Goal: Find specific page/section: Find specific page/section

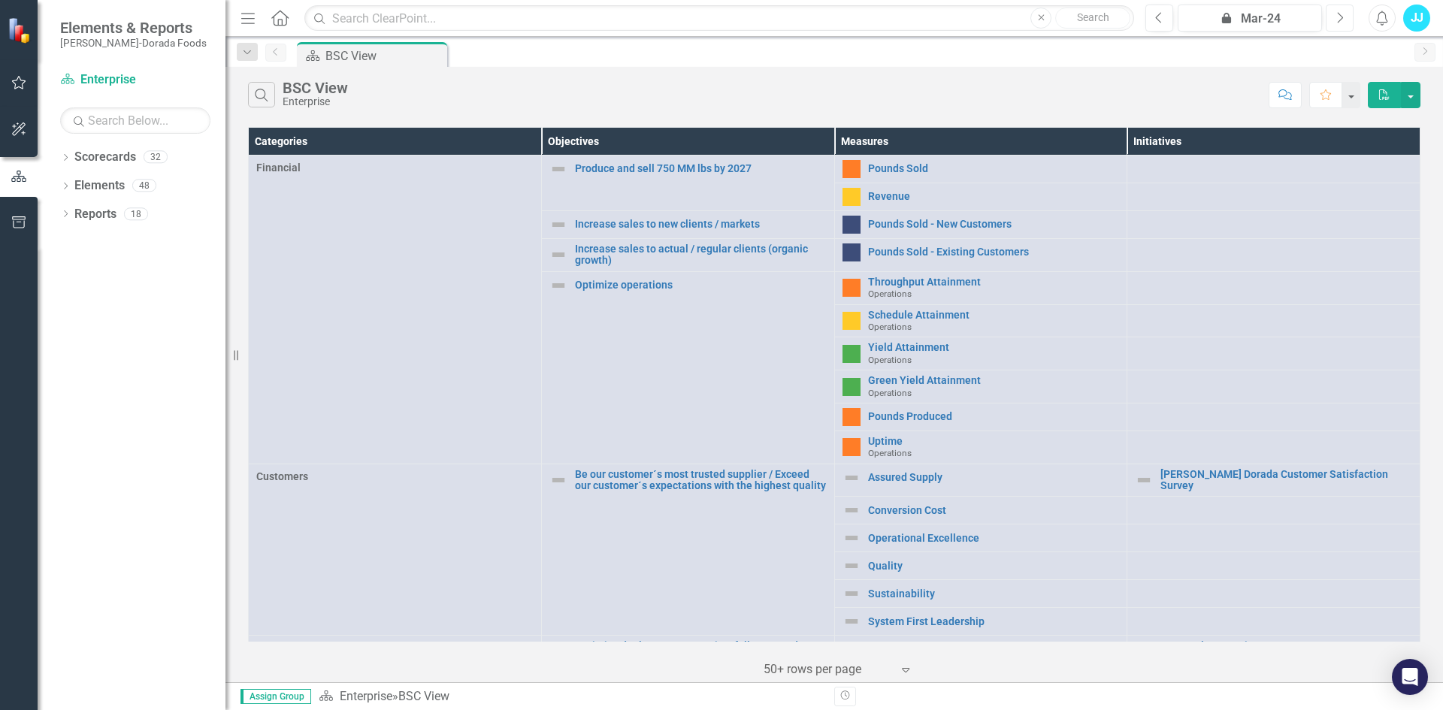
click at [1341, 18] on icon "Next" at bounding box center [1339, 18] width 8 height 14
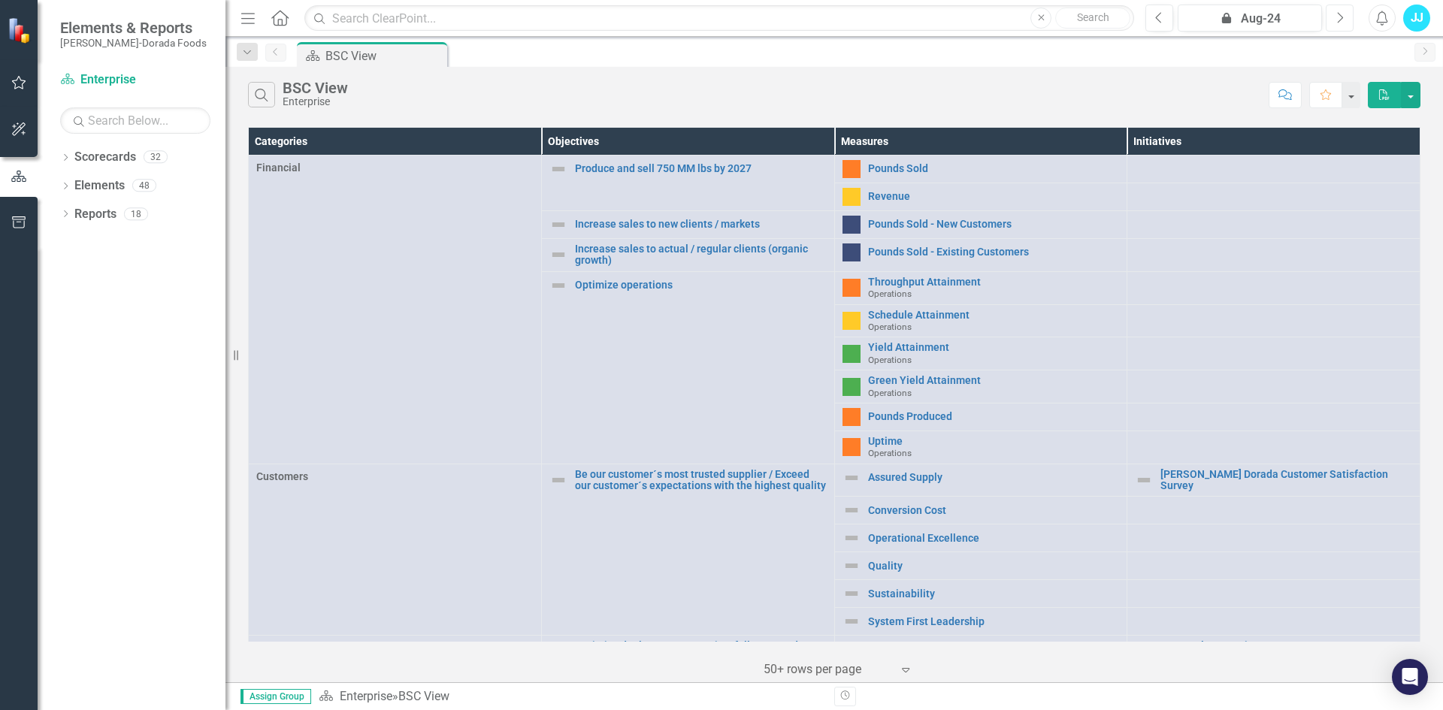
click at [1341, 18] on icon "Next" at bounding box center [1339, 18] width 8 height 14
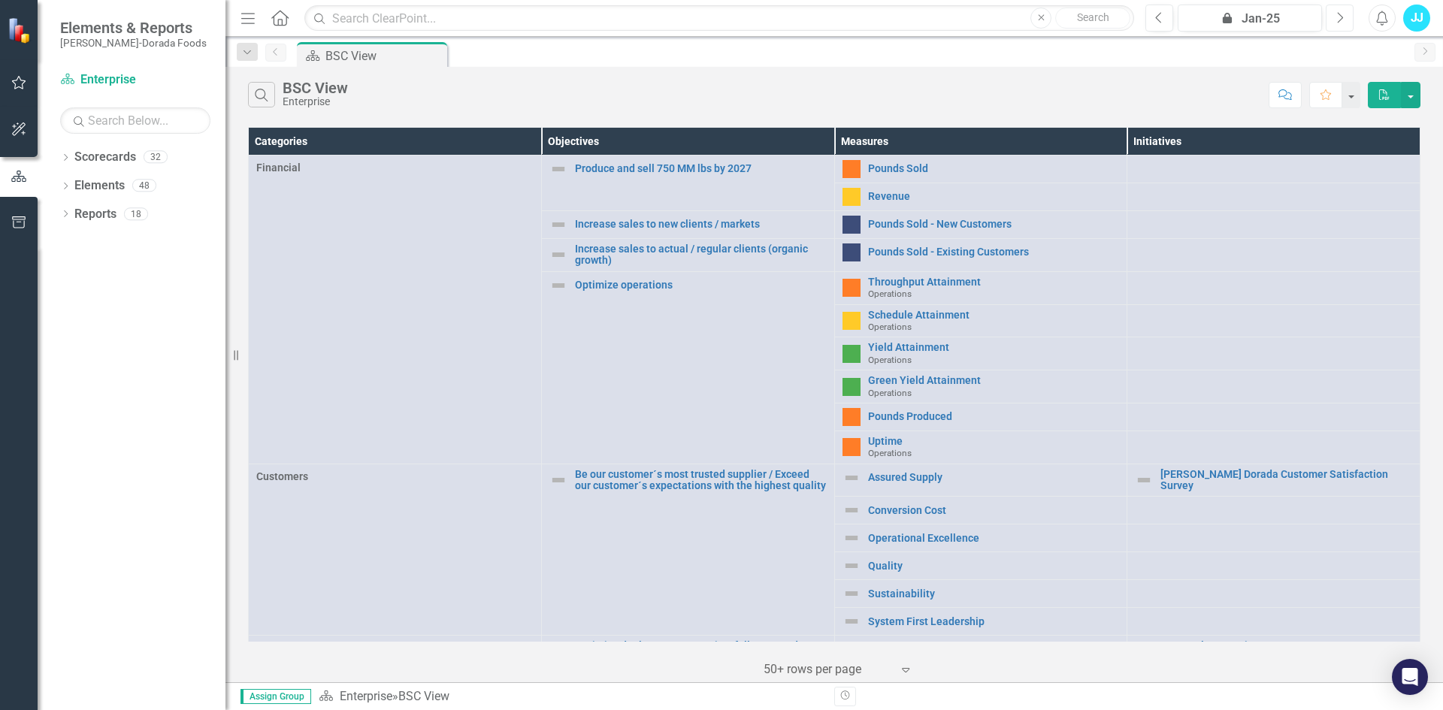
click at [1341, 18] on icon "Next" at bounding box center [1339, 18] width 8 height 14
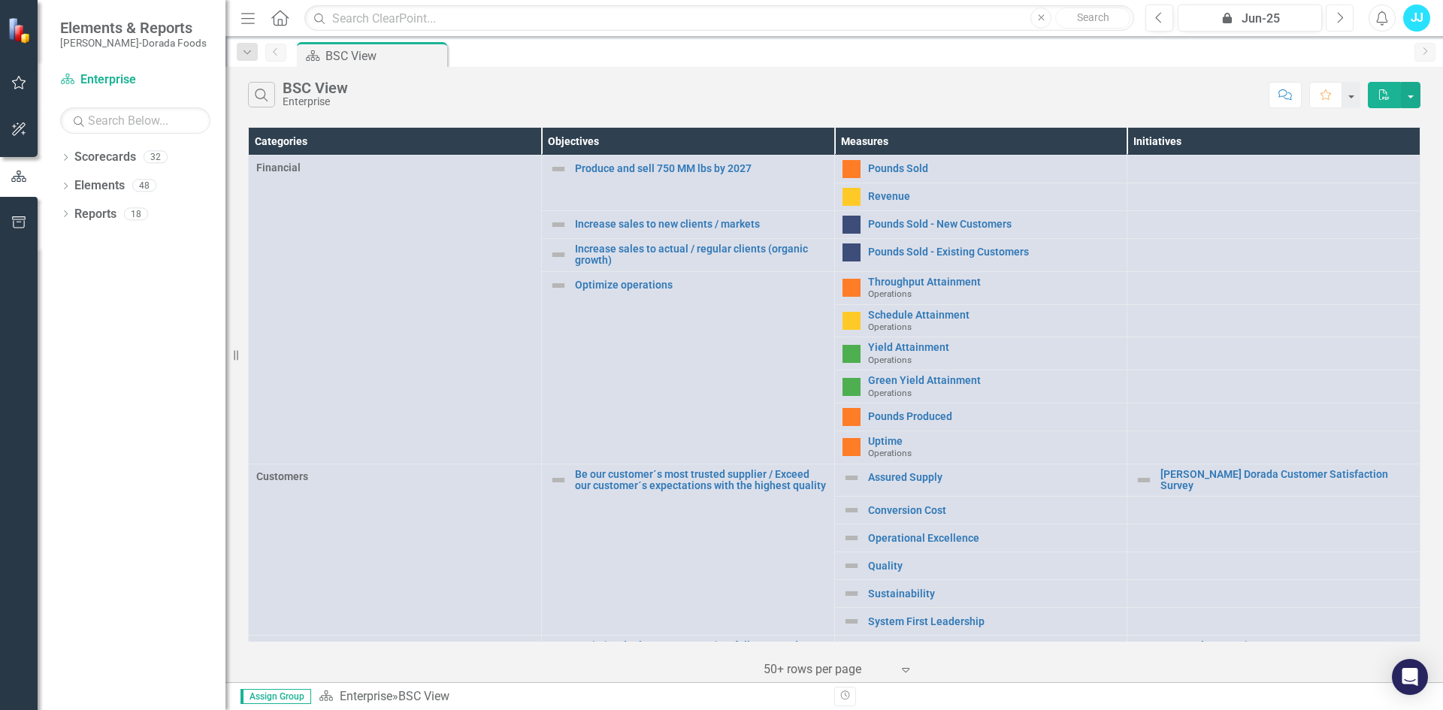
click at [1341, 18] on icon "Next" at bounding box center [1339, 18] width 8 height 14
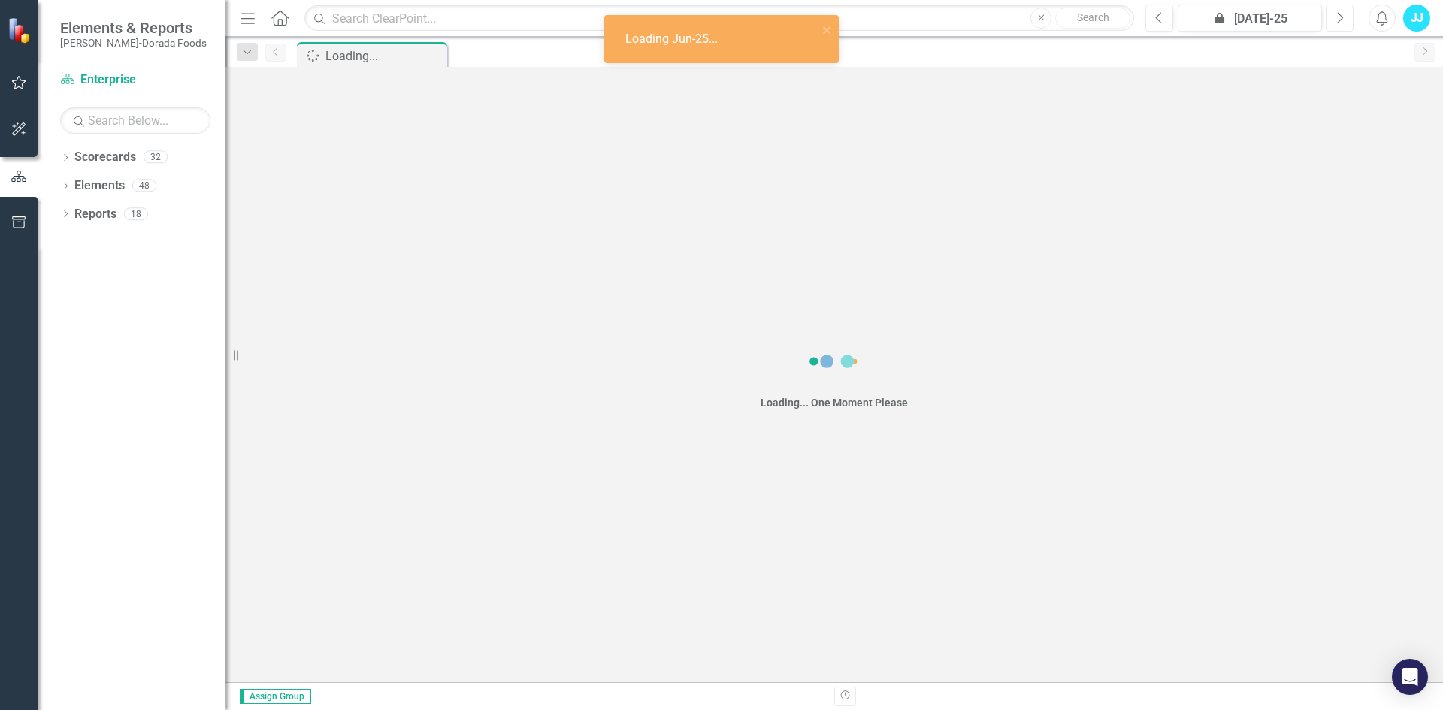
click at [1341, 18] on icon "Next" at bounding box center [1339, 18] width 8 height 14
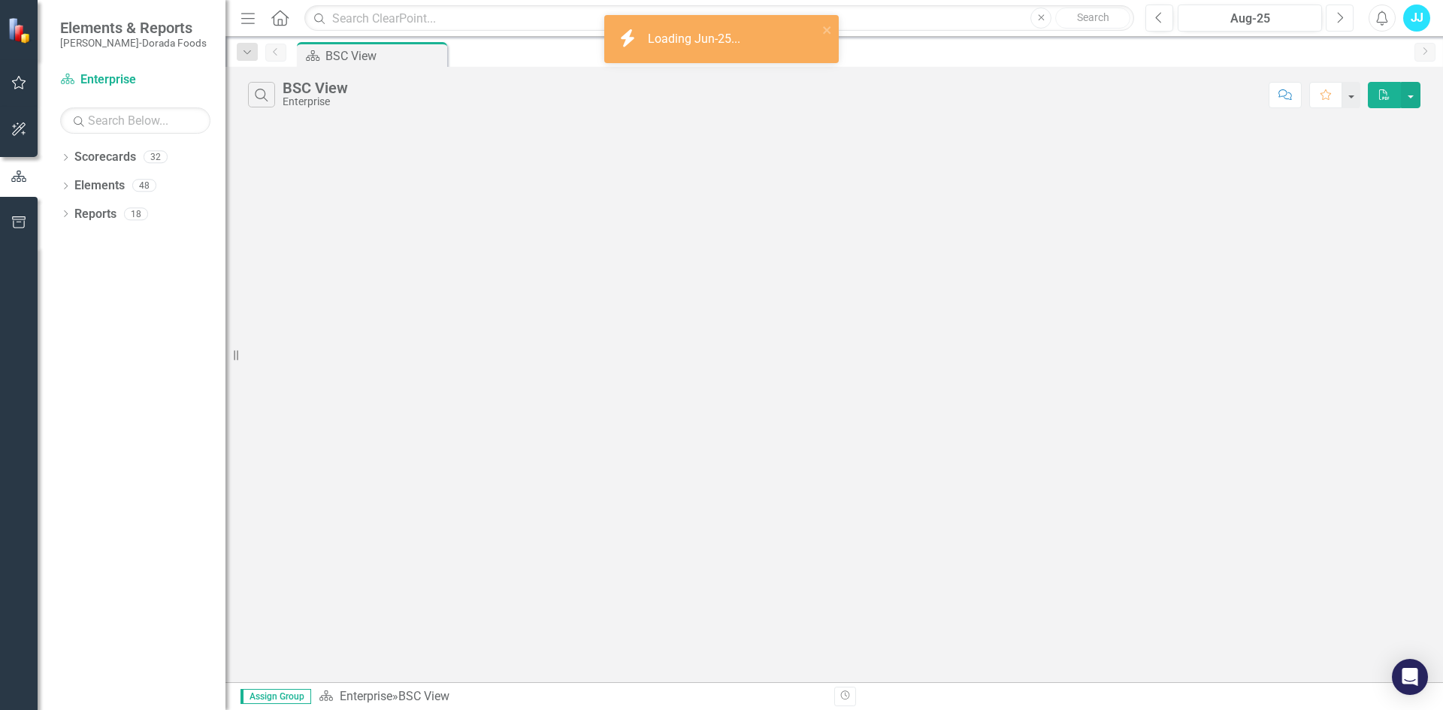
click at [1341, 18] on icon "Next" at bounding box center [1339, 18] width 8 height 14
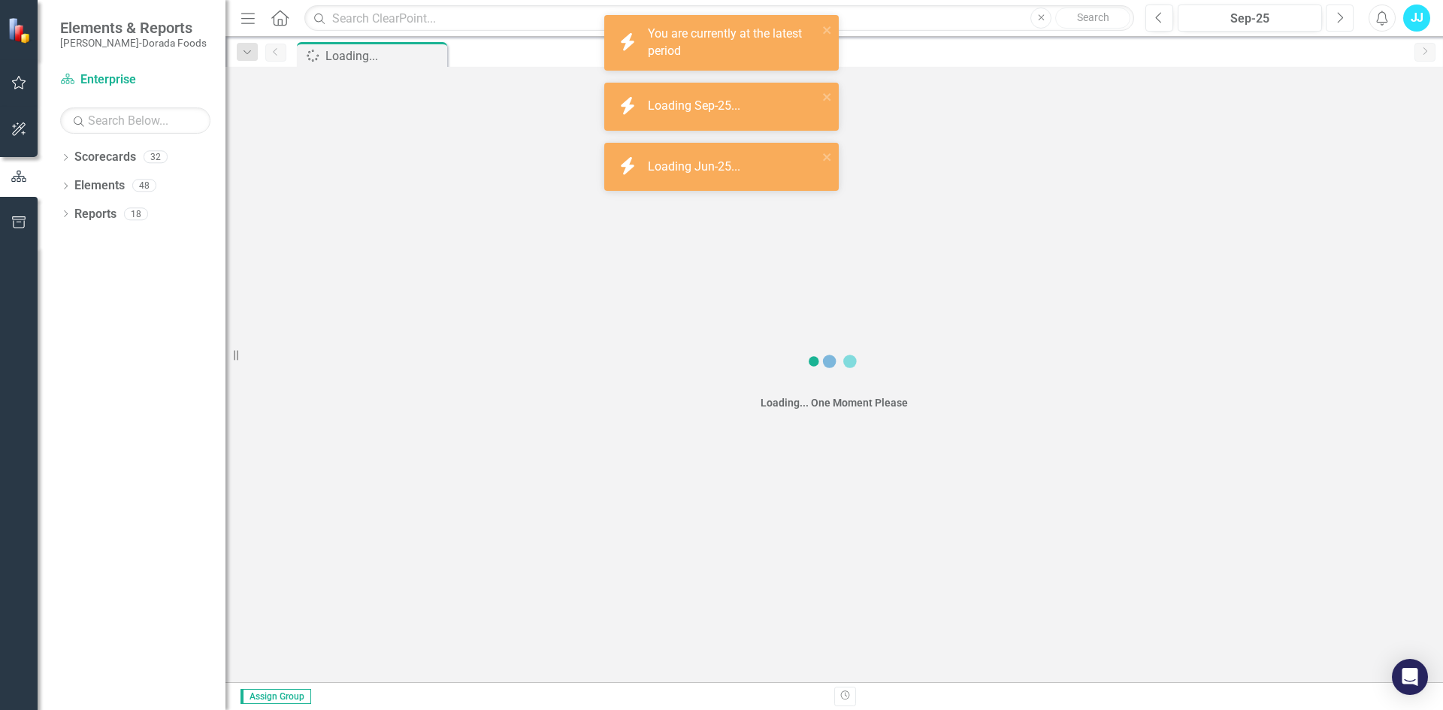
click at [1341, 18] on icon "Next" at bounding box center [1339, 18] width 8 height 14
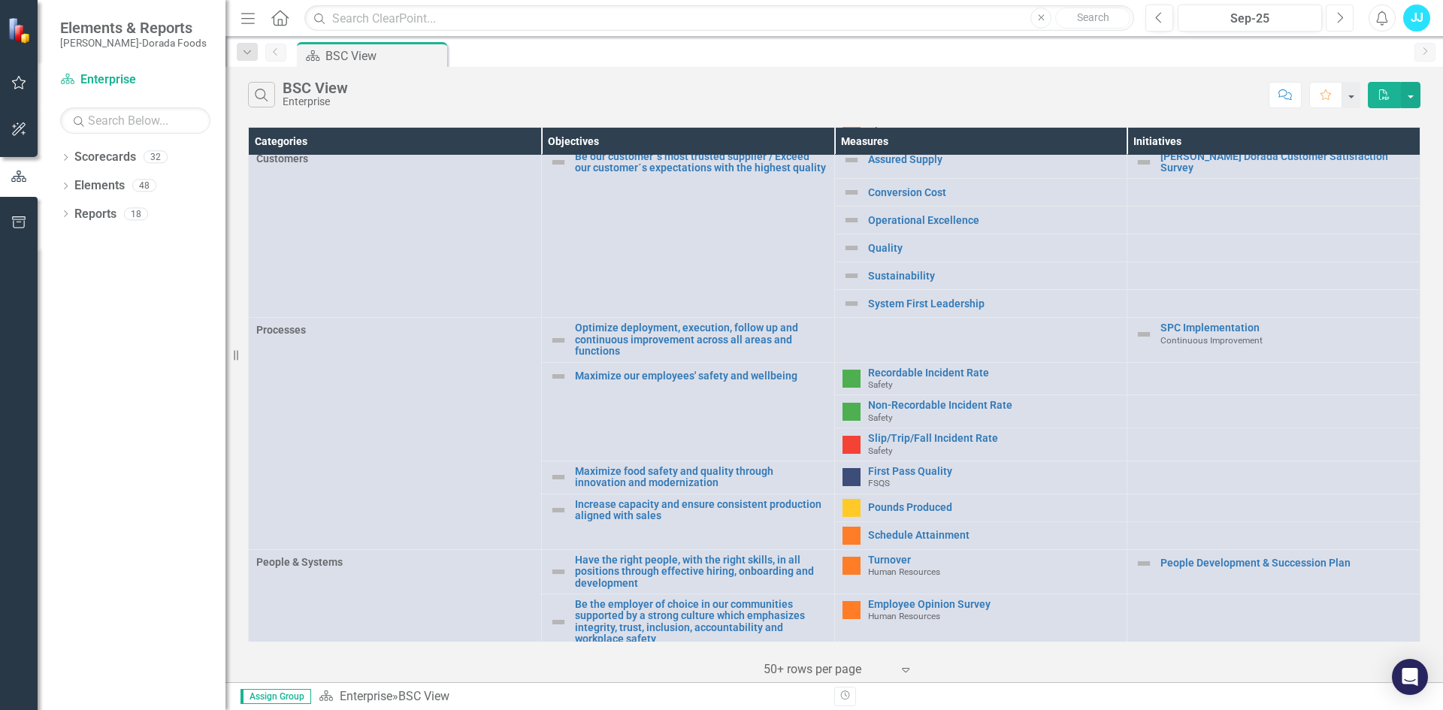
scroll to position [319, 0]
click at [68, 158] on icon "Dropdown" at bounding box center [65, 159] width 11 height 8
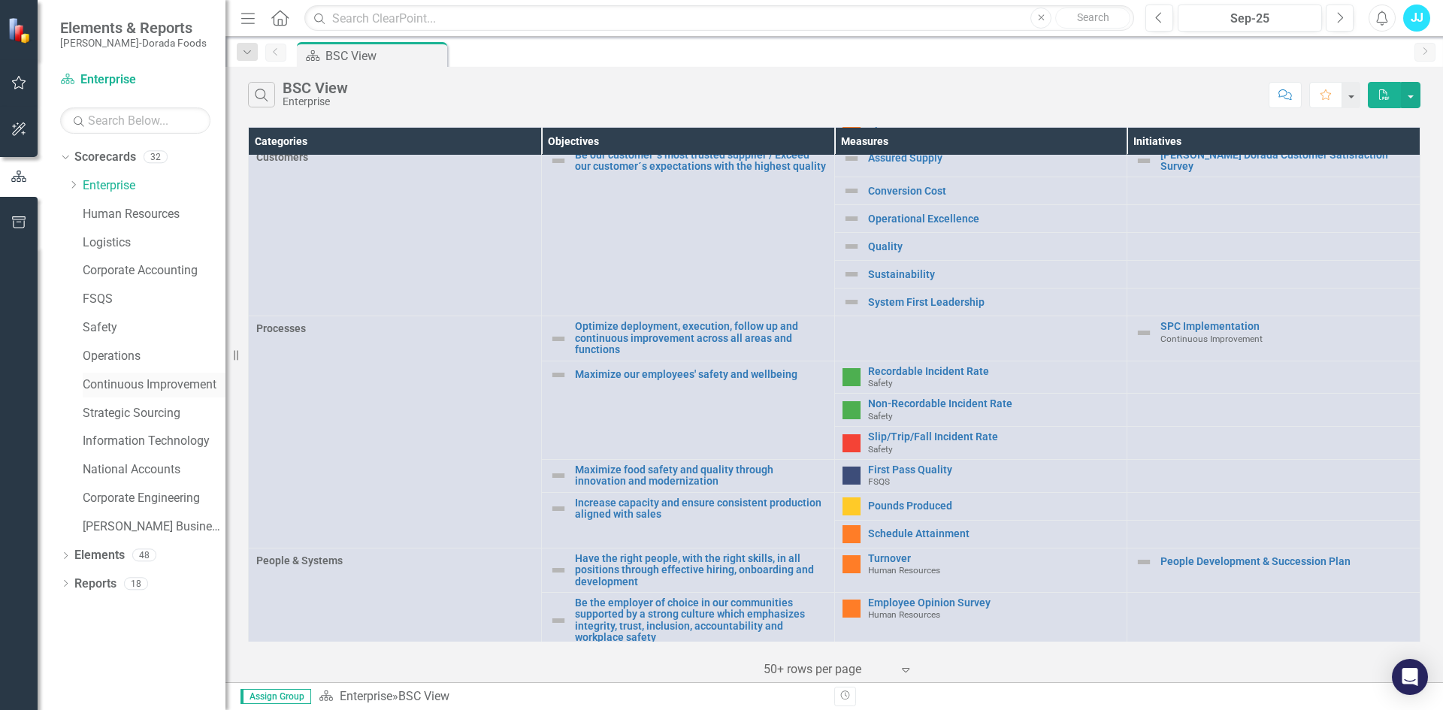
click at [155, 382] on link "Continuous Improvement" at bounding box center [154, 384] width 143 height 17
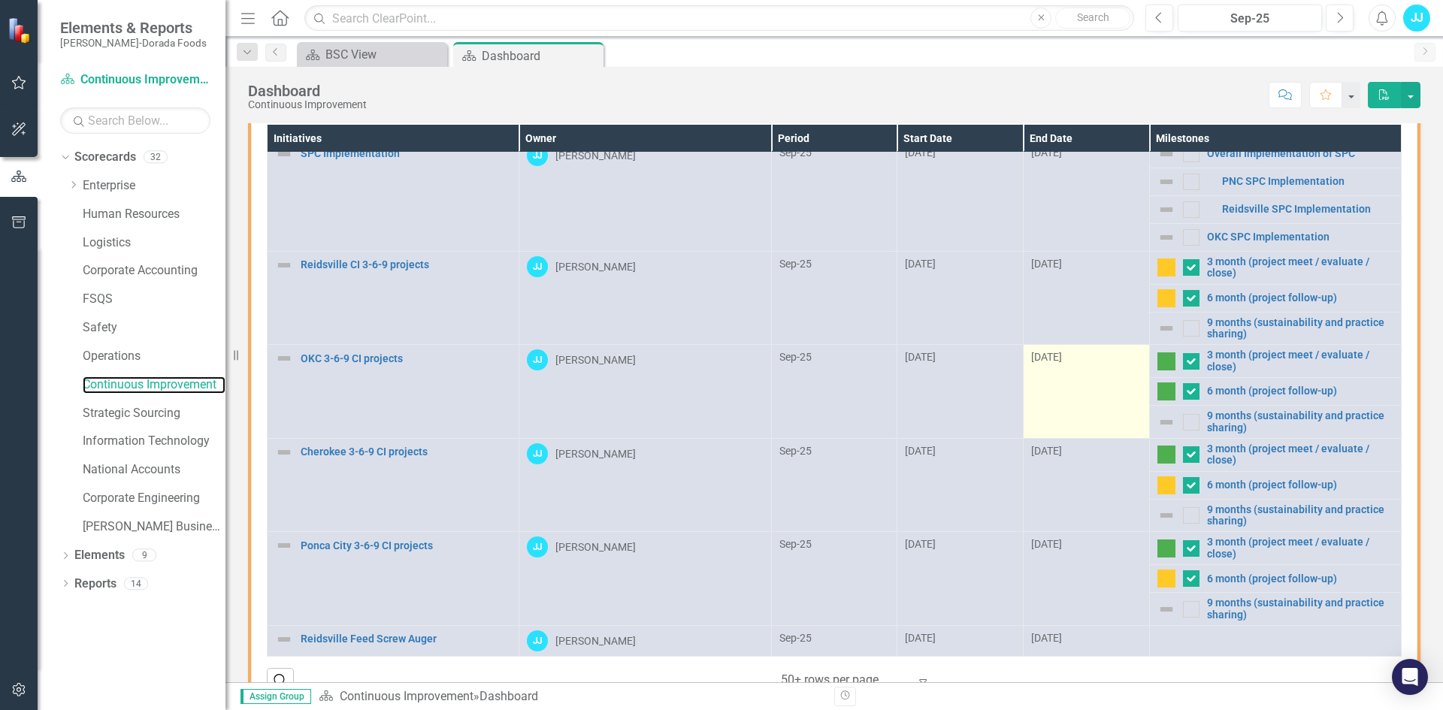
scroll to position [143, 0]
